Goal: Task Accomplishment & Management: Manage account settings

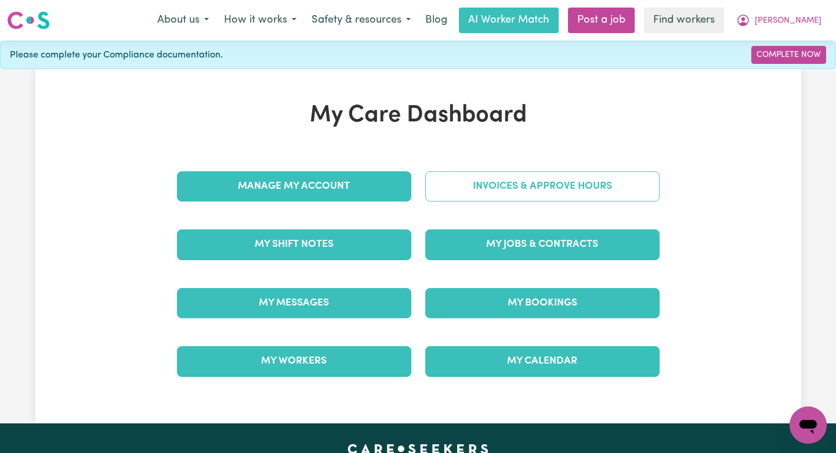
click at [613, 180] on link "Invoices & Approve Hours" at bounding box center [542, 186] width 234 height 30
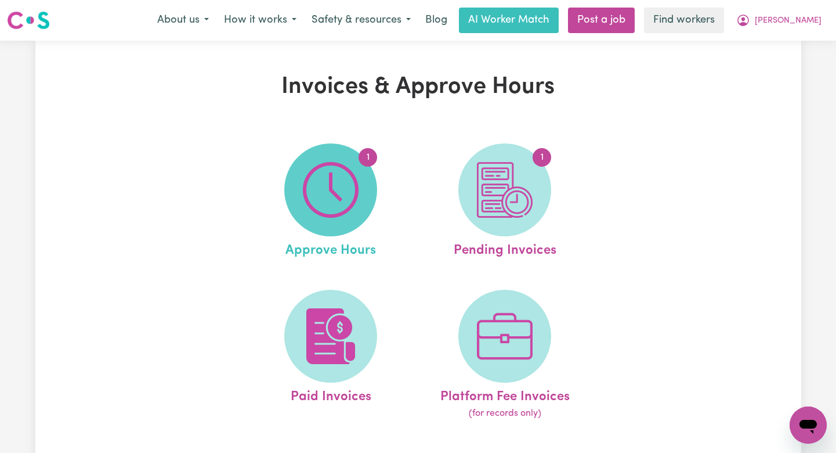
click at [338, 179] on img at bounding box center [331, 190] width 56 height 56
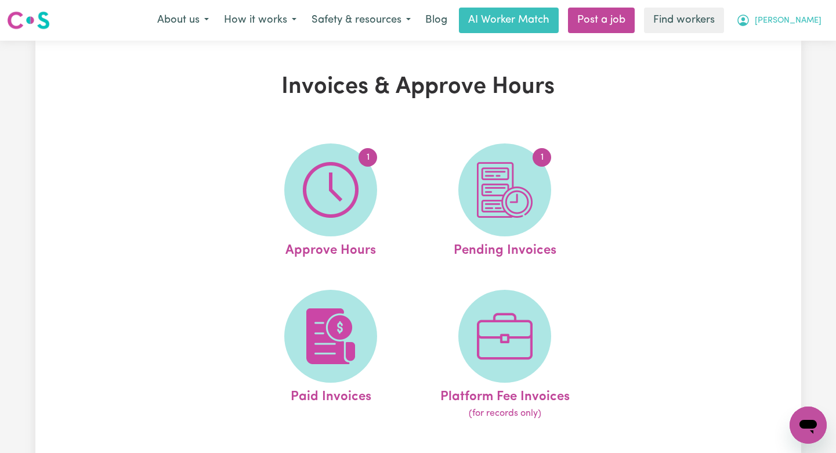
click at [806, 17] on span "[PERSON_NAME]" at bounding box center [788, 21] width 67 height 13
click at [780, 65] on link "Logout" at bounding box center [783, 67] width 92 height 22
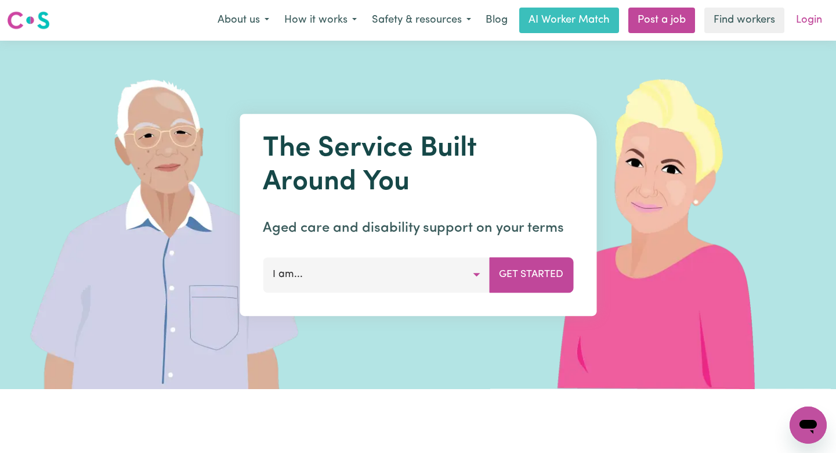
click at [795, 30] on link "Login" at bounding box center [809, 21] width 40 height 26
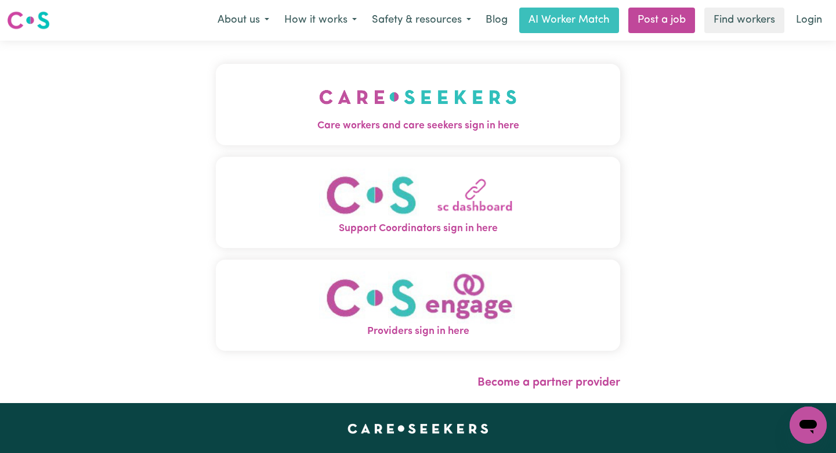
click at [398, 73] on button "Care workers and care seekers sign in here" at bounding box center [418, 104] width 404 height 81
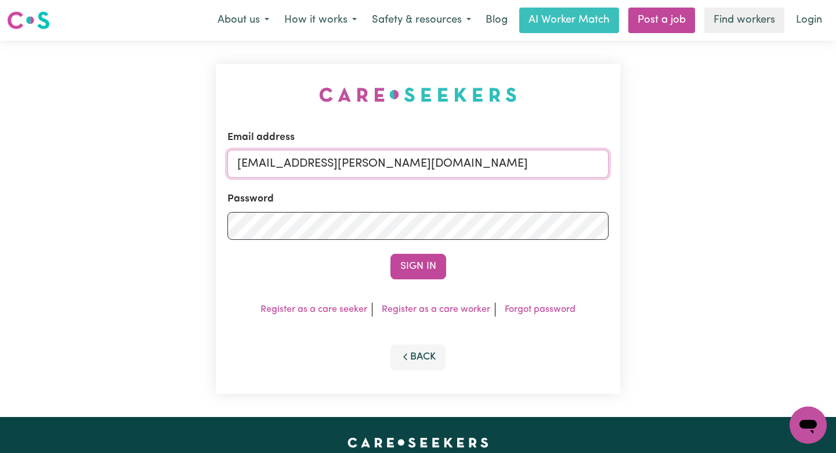
drag, startPoint x: 566, startPoint y: 168, endPoint x: 295, endPoint y: 165, distance: 270.4
click at [296, 165] on input "[EMAIL_ADDRESS][PERSON_NAME][DOMAIN_NAME]" at bounding box center [417, 164] width 381 height 28
paste input "JanNeilV"
type input "[EMAIL_ADDRESS][DOMAIN_NAME]"
click at [390, 254] on button "Sign In" at bounding box center [418, 267] width 56 height 26
